Goal: Task Accomplishment & Management: Manage account settings

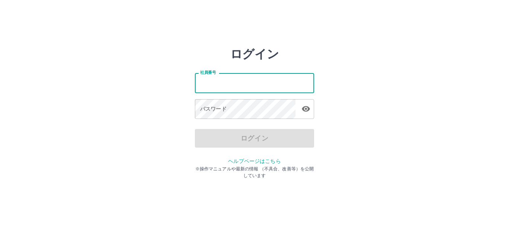
type input "*******"
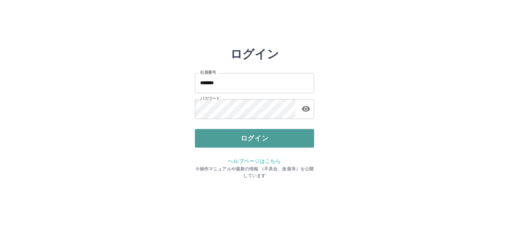
drag, startPoint x: 244, startPoint y: 136, endPoint x: 251, endPoint y: 139, distance: 8.4
click at [245, 136] on button "ログイン" at bounding box center [254, 138] width 119 height 19
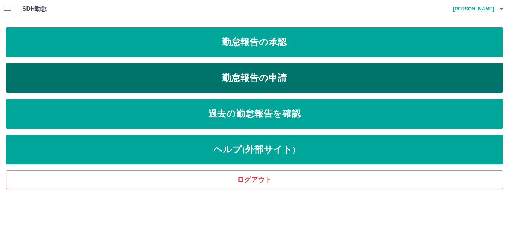
click at [281, 72] on link "勤怠報告の申請" at bounding box center [255, 78] width 498 height 30
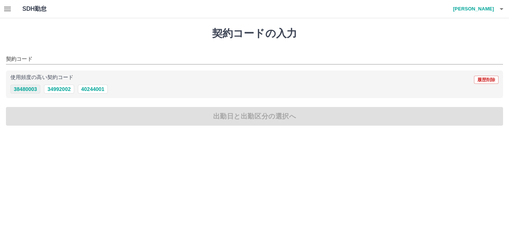
click at [33, 89] on button "38480003" at bounding box center [25, 89] width 30 height 9
type input "********"
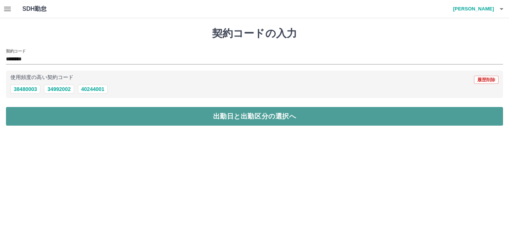
click at [62, 114] on button "出勤日と出勤区分の選択へ" at bounding box center [255, 116] width 498 height 19
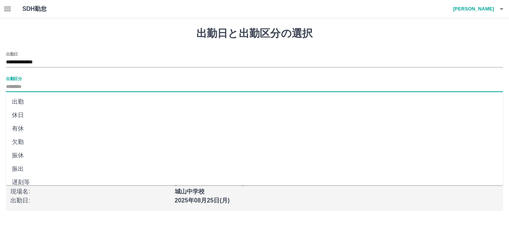
click at [28, 86] on input "出勤区分" at bounding box center [255, 86] width 498 height 9
click at [23, 97] on li "出勤" at bounding box center [255, 101] width 498 height 13
type input "**"
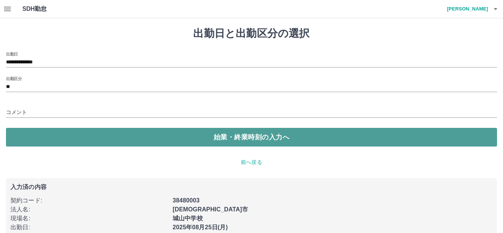
click at [34, 141] on button "始業・終業時刻の入力へ" at bounding box center [251, 137] width 491 height 19
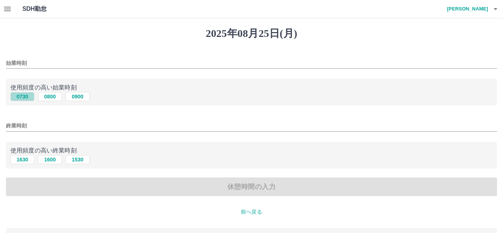
click at [25, 97] on button "0730" at bounding box center [22, 96] width 24 height 9
type input "****"
click at [23, 160] on button "1630" at bounding box center [22, 159] width 24 height 9
type input "****"
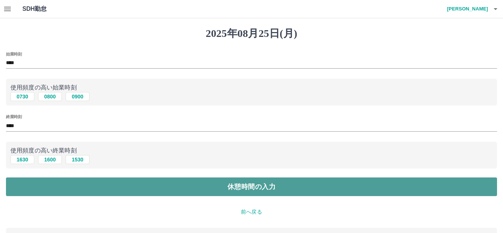
click at [36, 180] on button "休憩時間の入力" at bounding box center [251, 187] width 491 height 19
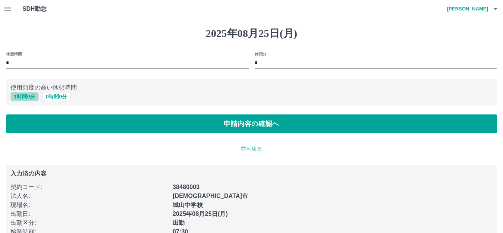
click at [19, 95] on button "1 時間 0 分" at bounding box center [24, 96] width 28 height 9
type input "*"
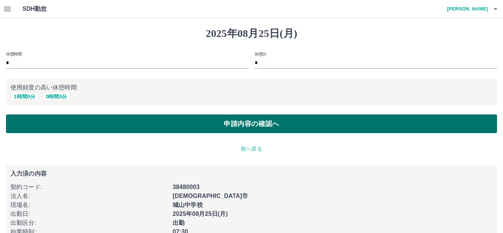
click at [31, 116] on button "申請内容の確認へ" at bounding box center [251, 124] width 491 height 19
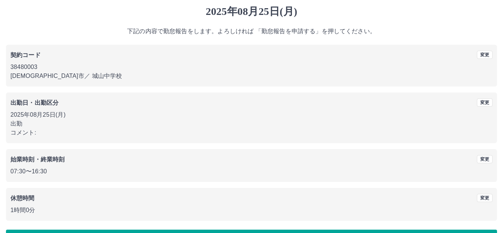
scroll to position [46, 0]
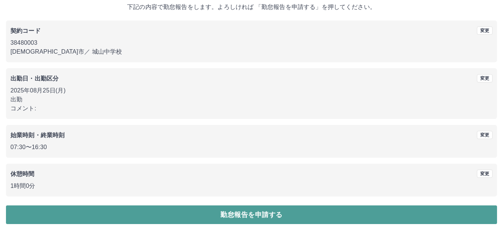
click at [142, 214] on button "勤怠報告を申請する" at bounding box center [251, 215] width 491 height 19
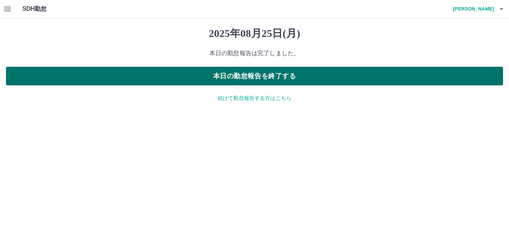
click at [263, 74] on button "本日の勤怠報告を終了する" at bounding box center [255, 76] width 498 height 19
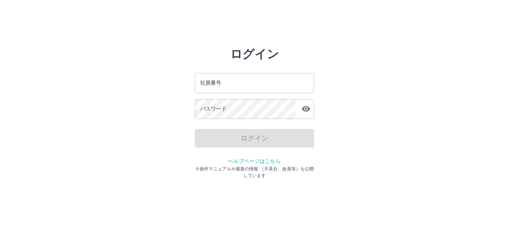
click at [280, 82] on input "社員番号" at bounding box center [254, 83] width 119 height 20
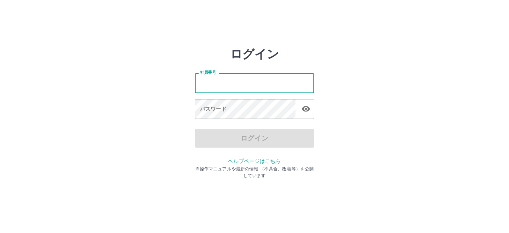
type input "*******"
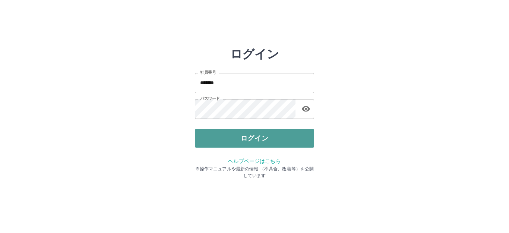
click at [258, 142] on button "ログイン" at bounding box center [254, 138] width 119 height 19
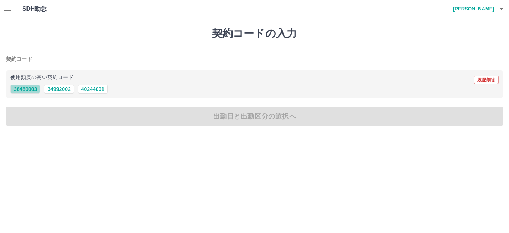
click at [18, 88] on button "38480003" at bounding box center [25, 89] width 30 height 9
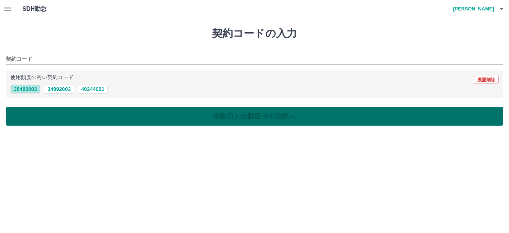
type input "********"
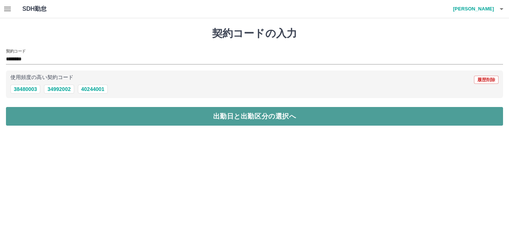
click at [71, 111] on button "出勤日と出勤区分の選択へ" at bounding box center [255, 116] width 498 height 19
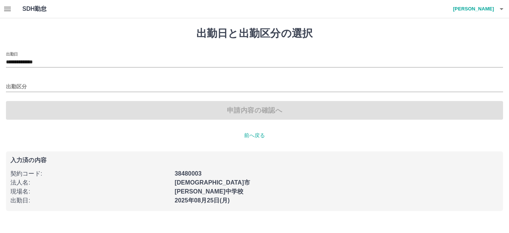
click at [16, 82] on div "出勤区分" at bounding box center [255, 84] width 498 height 16
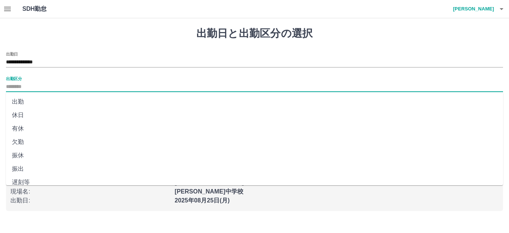
click at [29, 85] on input "出勤区分" at bounding box center [255, 86] width 498 height 9
click at [28, 98] on li "出勤" at bounding box center [255, 101] width 498 height 13
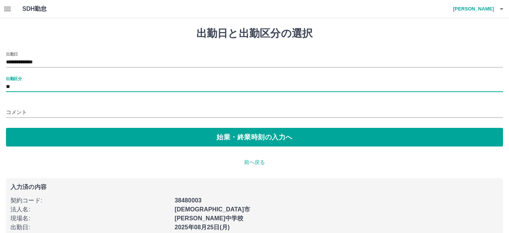
type input "**"
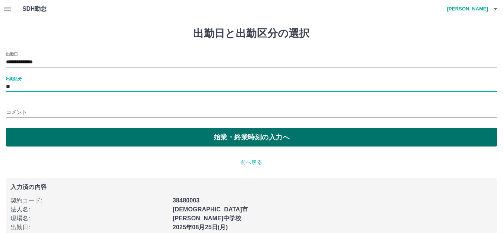
click at [175, 137] on button "始業・終業時刻の入力へ" at bounding box center [251, 137] width 491 height 19
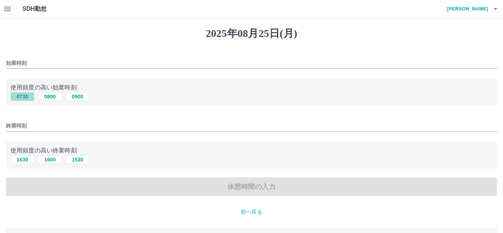
click at [22, 94] on button "0730" at bounding box center [22, 96] width 24 height 9
type input "****"
click at [26, 159] on button "1630" at bounding box center [22, 159] width 24 height 9
type input "****"
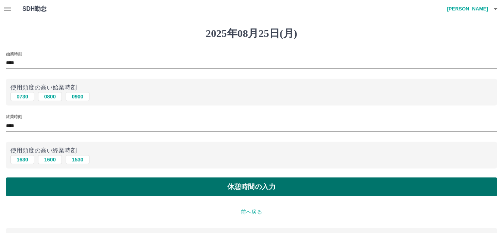
click at [192, 189] on button "休憩時間の入力" at bounding box center [251, 187] width 491 height 19
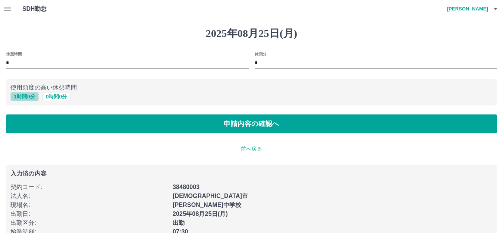
click at [19, 98] on button "1 時間 0 分" at bounding box center [24, 96] width 28 height 9
type input "*"
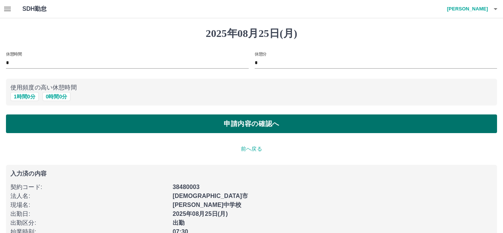
click at [65, 117] on button "申請内容の確認へ" at bounding box center [251, 124] width 491 height 19
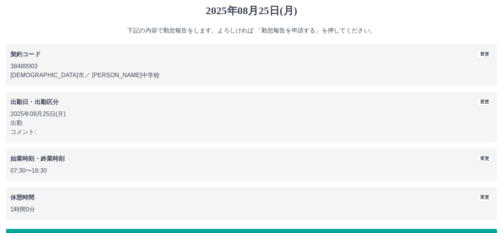
scroll to position [46, 0]
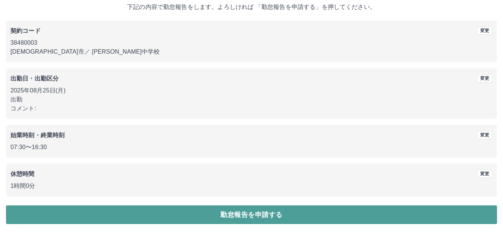
click at [160, 214] on button "勤怠報告を申請する" at bounding box center [251, 215] width 491 height 19
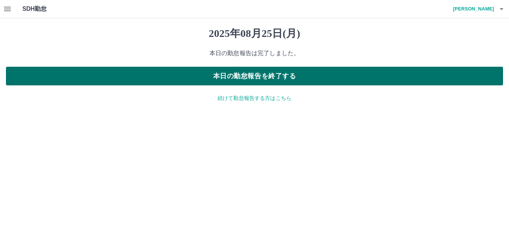
click at [174, 78] on button "本日の勤怠報告を終了する" at bounding box center [255, 76] width 498 height 19
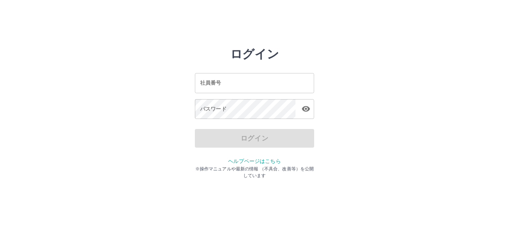
click at [218, 86] on input "社員番号" at bounding box center [254, 83] width 119 height 20
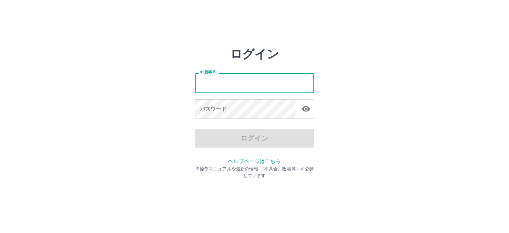
type input "*******"
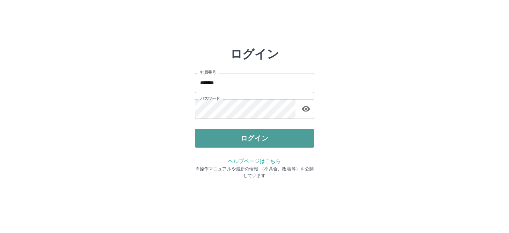
click at [270, 139] on button "ログイン" at bounding box center [254, 138] width 119 height 19
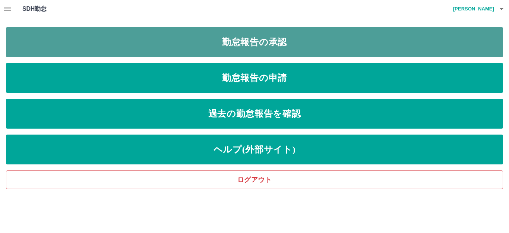
click at [346, 34] on link "勤怠報告の承認" at bounding box center [255, 42] width 498 height 30
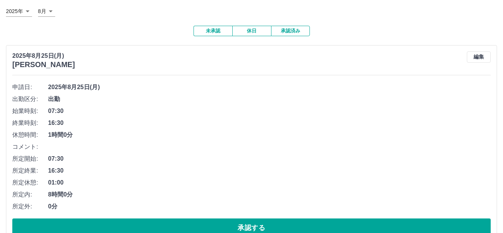
scroll to position [149, 0]
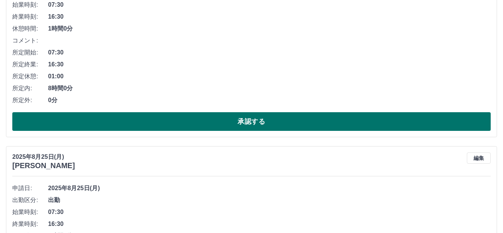
click at [101, 126] on button "承認する" at bounding box center [251, 121] width 479 height 19
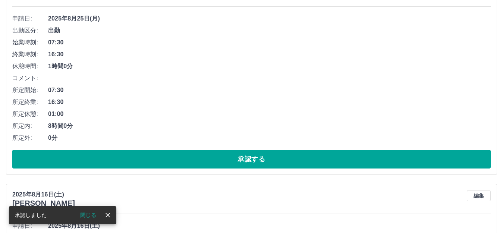
scroll to position [112, 0]
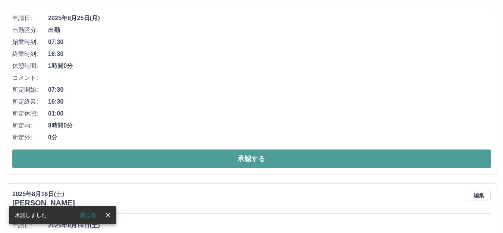
click at [59, 162] on button "承認する" at bounding box center [251, 159] width 479 height 19
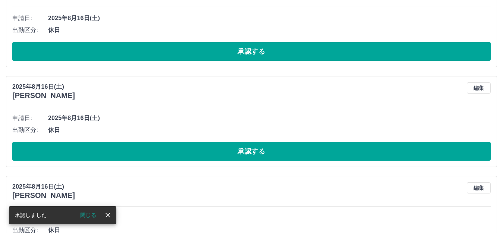
scroll to position [0, 0]
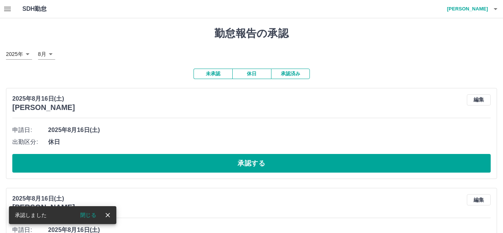
click at [145, 210] on div "[DATE] [PERSON_NAME] 編集" at bounding box center [251, 203] width 479 height 18
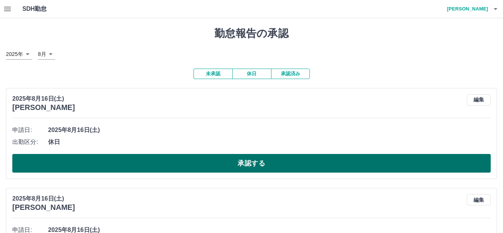
click at [202, 164] on button "承認する" at bounding box center [251, 163] width 479 height 19
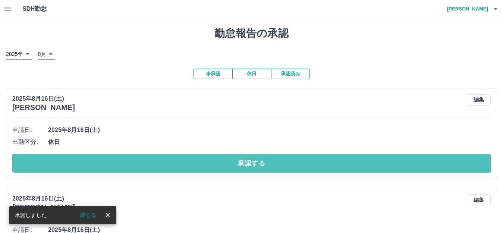
click at [204, 163] on button "承認する" at bounding box center [251, 163] width 479 height 19
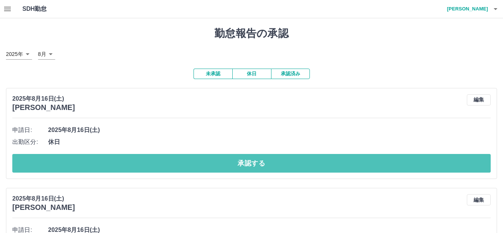
click at [207, 157] on button "承認する" at bounding box center [251, 163] width 479 height 19
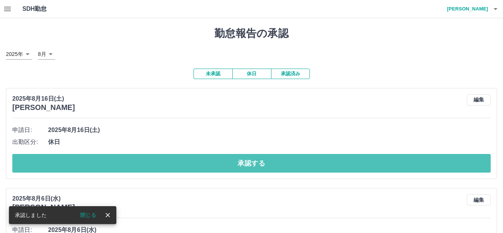
click at [207, 157] on button "承認する" at bounding box center [251, 163] width 479 height 19
